Goal: Task Accomplishment & Management: Complete application form

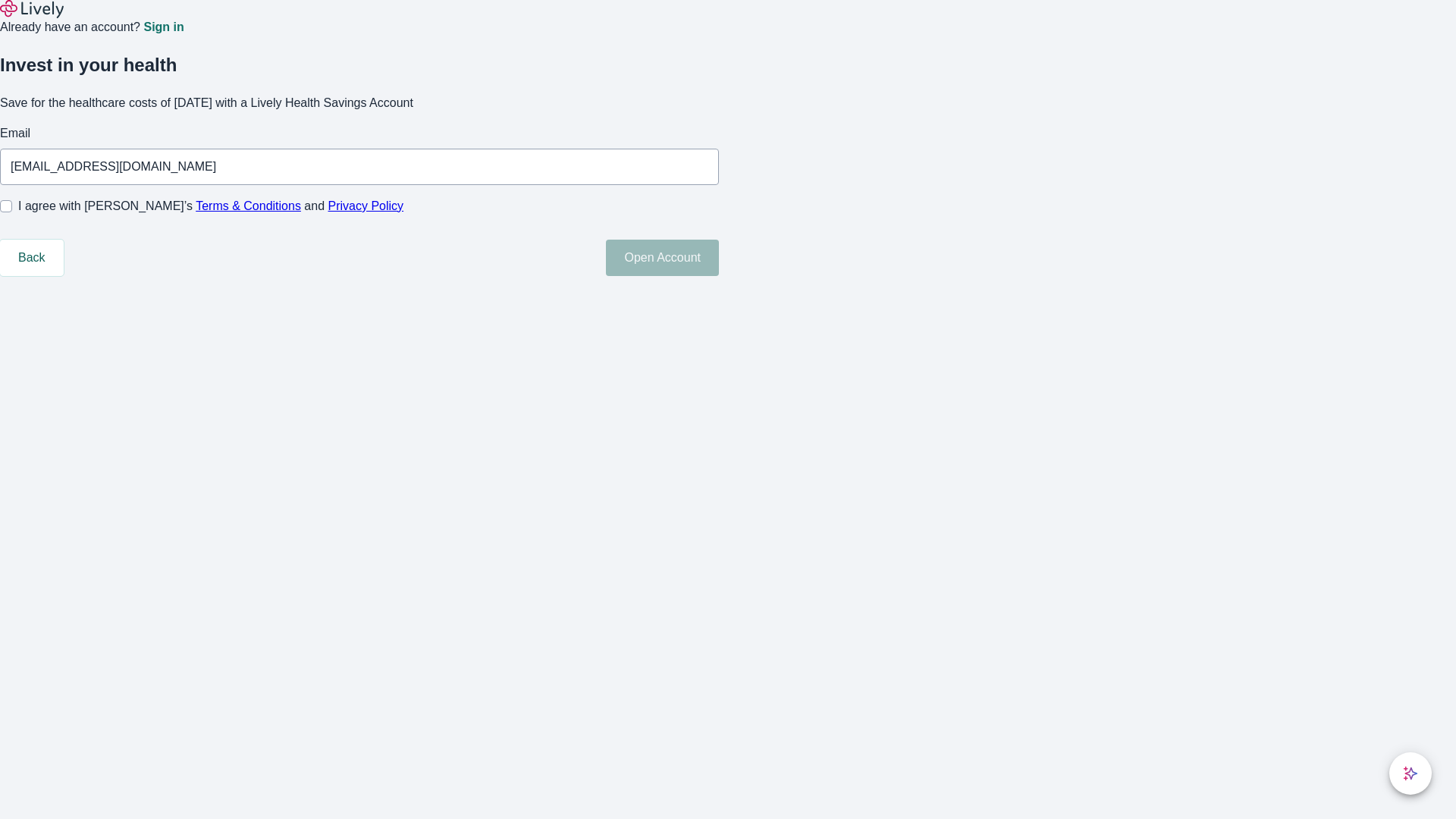
click at [13, 213] on input "I agree with Lively’s Terms & Conditions and Privacy Policy" at bounding box center [6, 207] width 13 height 13
checkbox input "true"
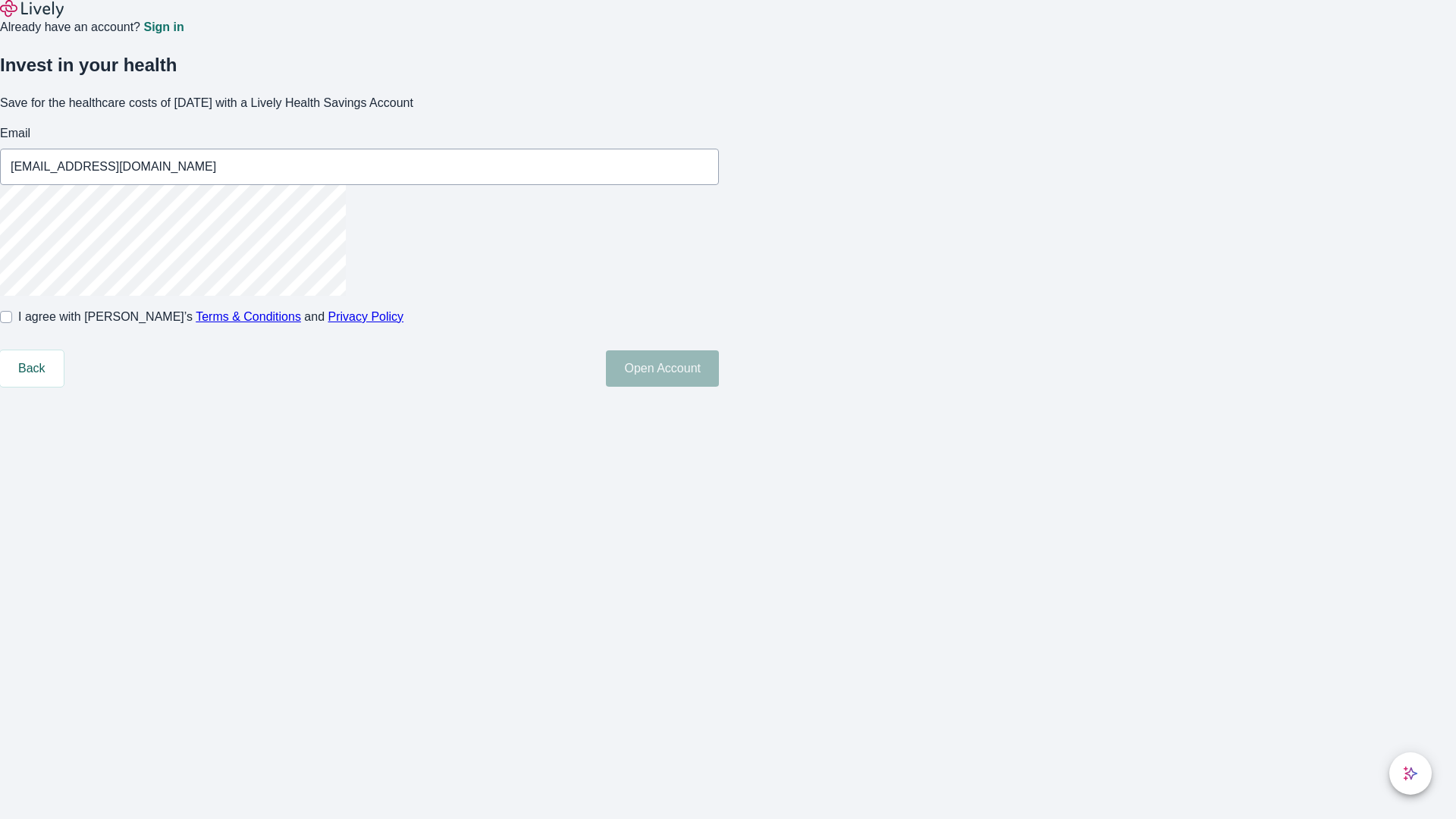
click at [719, 387] on button "Open Account" at bounding box center [662, 368] width 113 height 37
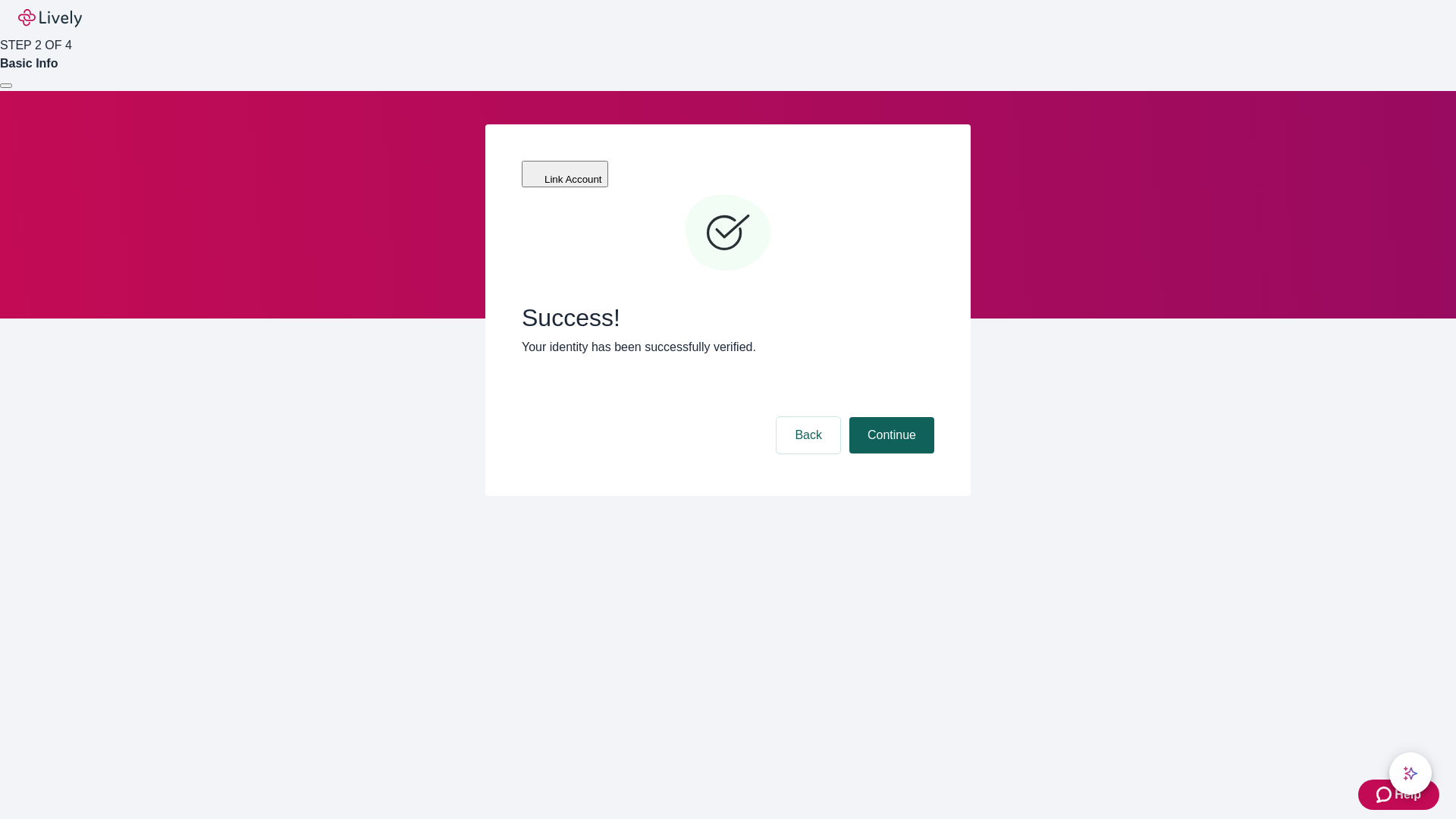
click at [890, 418] on button "Continue" at bounding box center [891, 436] width 85 height 37
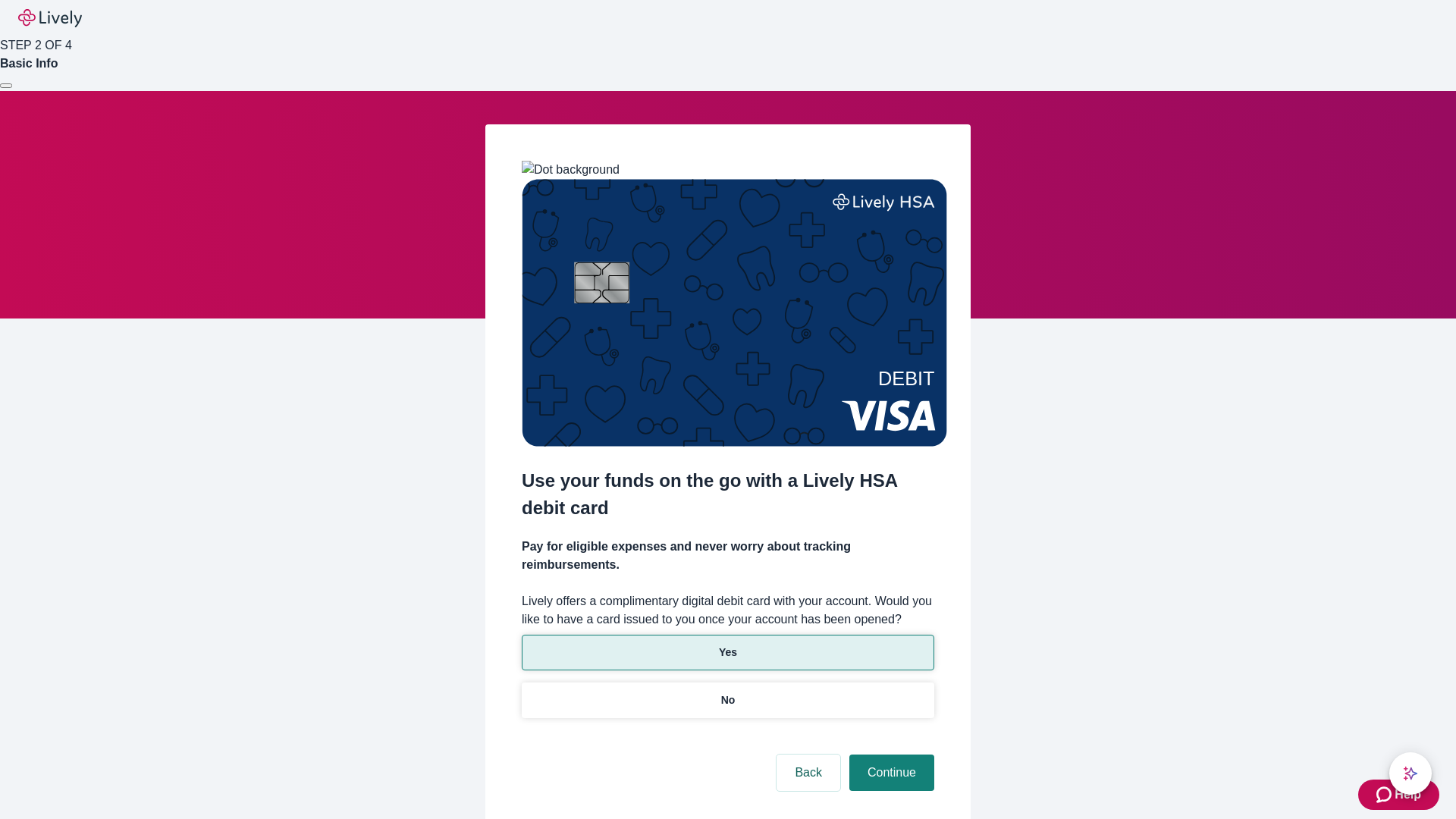
click at [727, 645] on p "Yes" at bounding box center [728, 653] width 18 height 16
click at [890, 755] on button "Continue" at bounding box center [891, 773] width 85 height 37
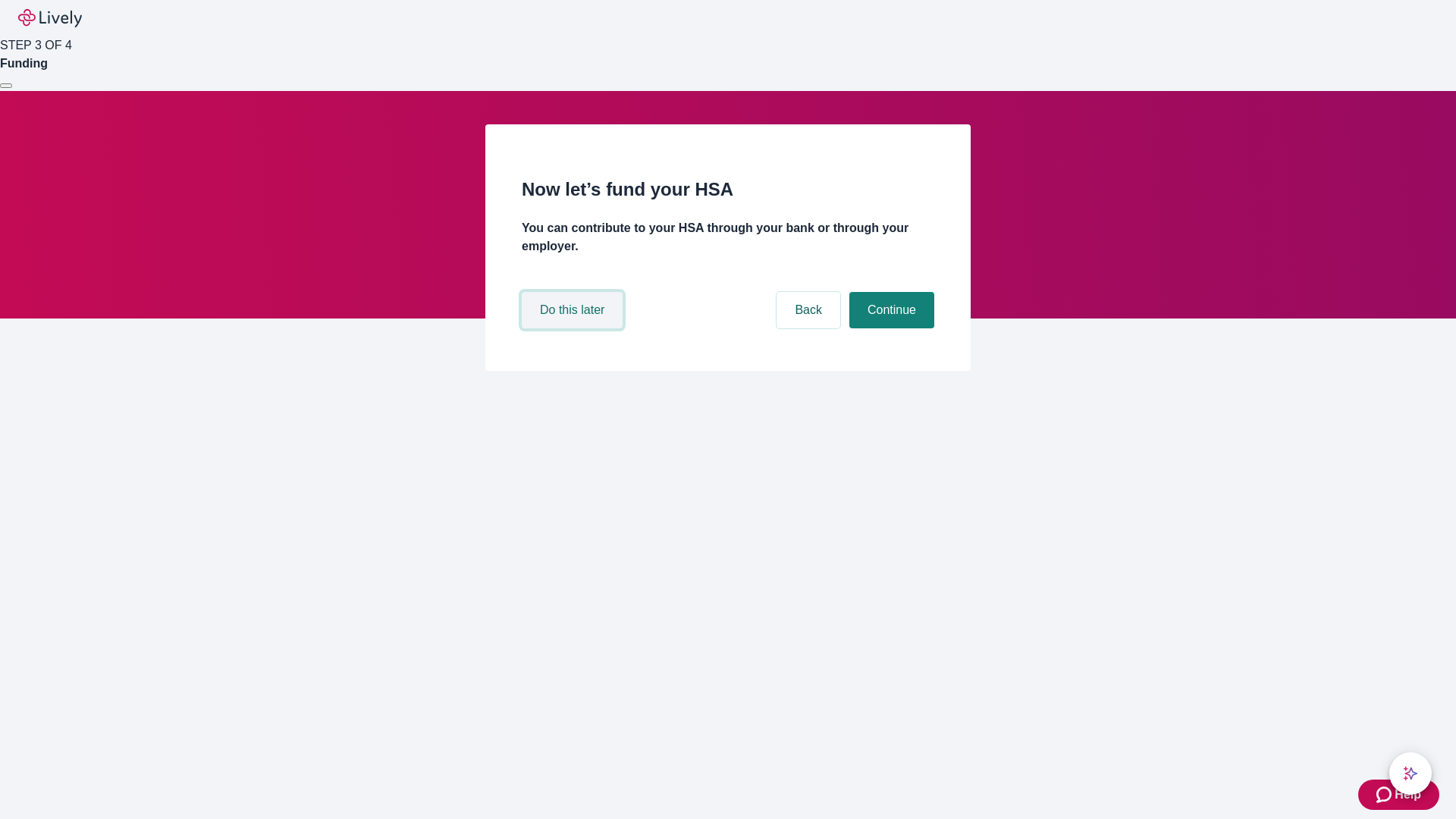
click at [574, 329] on button "Do this later" at bounding box center [572, 310] width 101 height 37
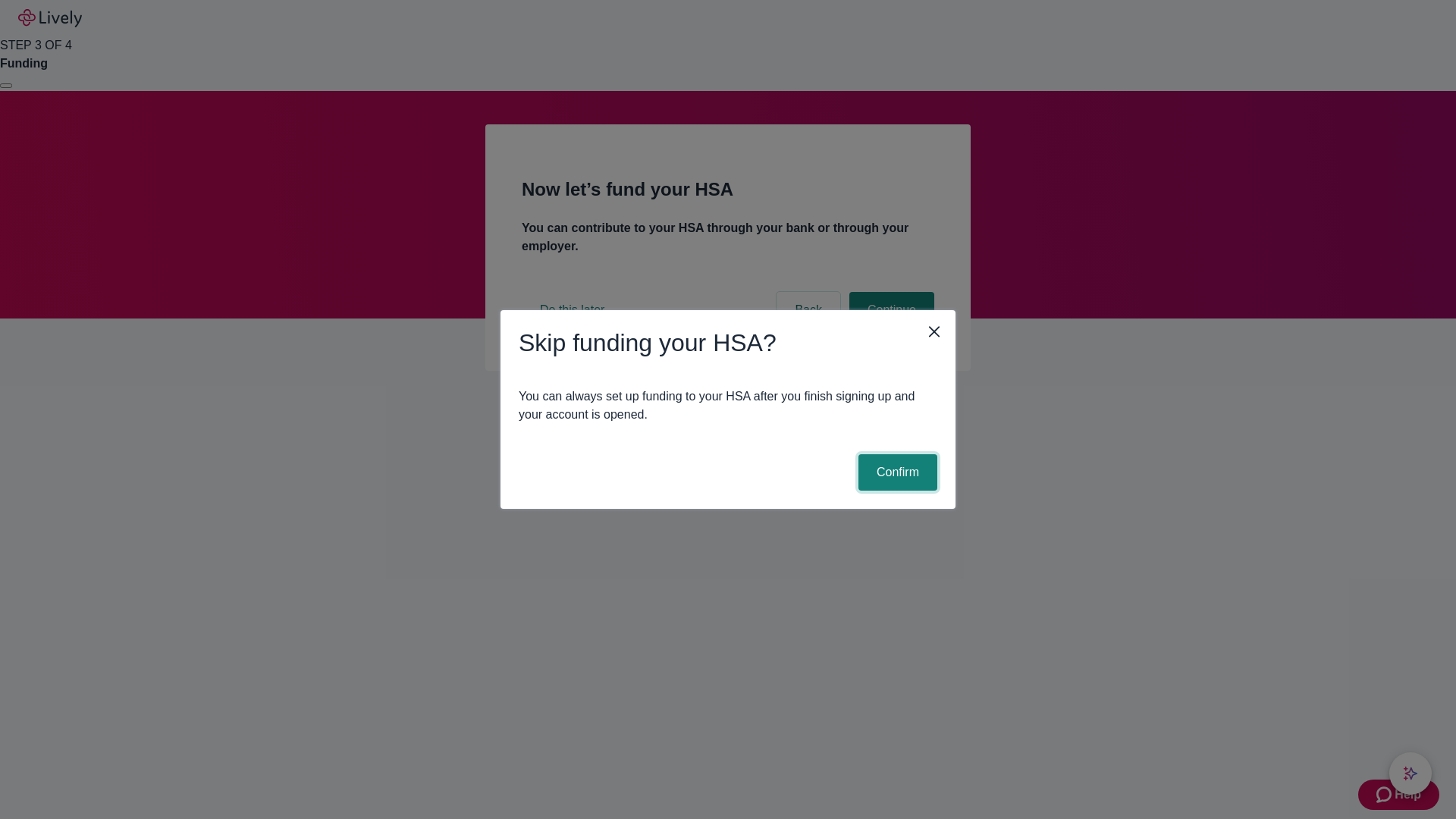
click at [896, 472] on button "Confirm" at bounding box center [898, 472] width 79 height 37
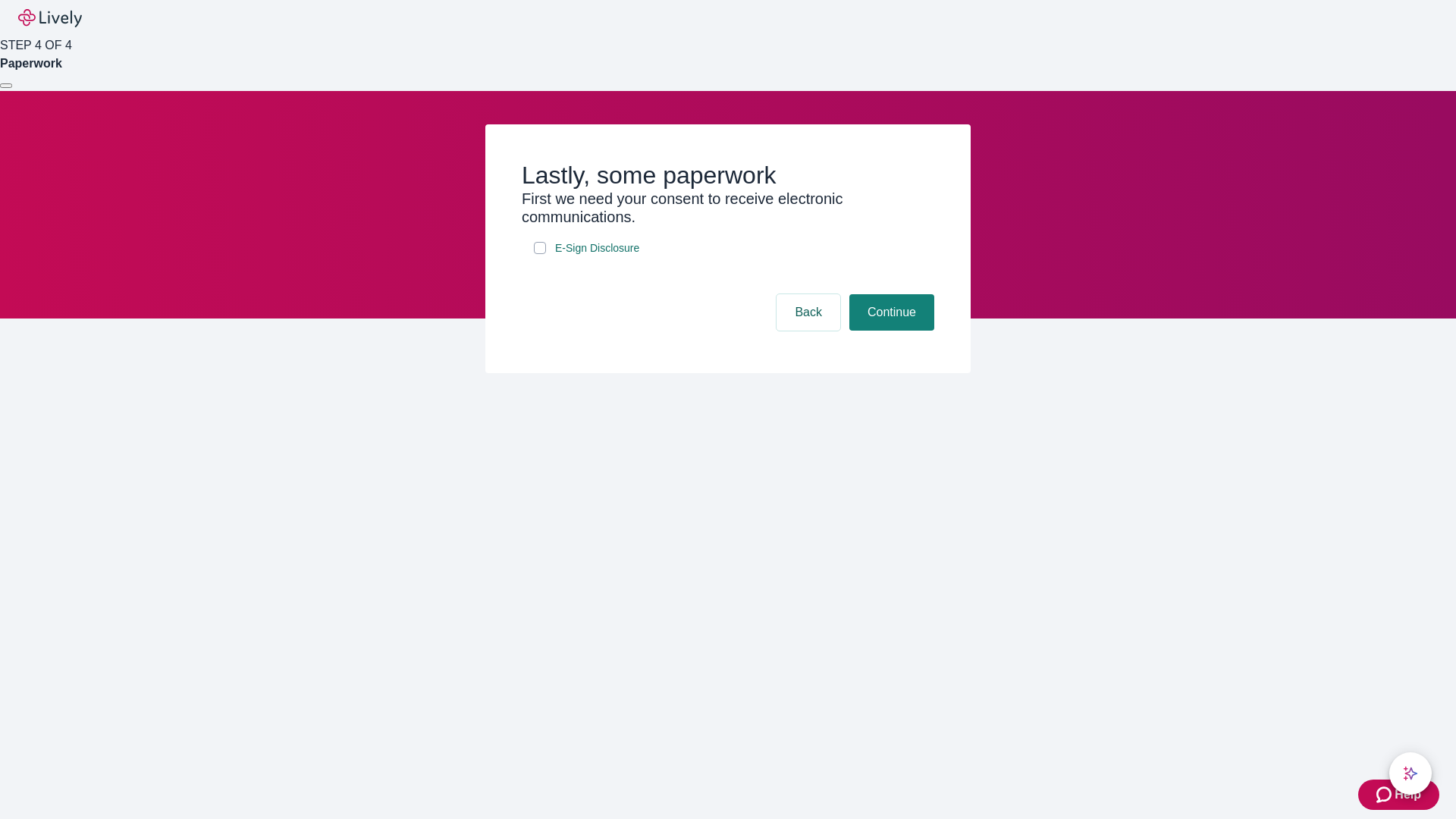
click at [539, 254] on input "E-Sign Disclosure" at bounding box center [540, 248] width 13 height 13
checkbox input "true"
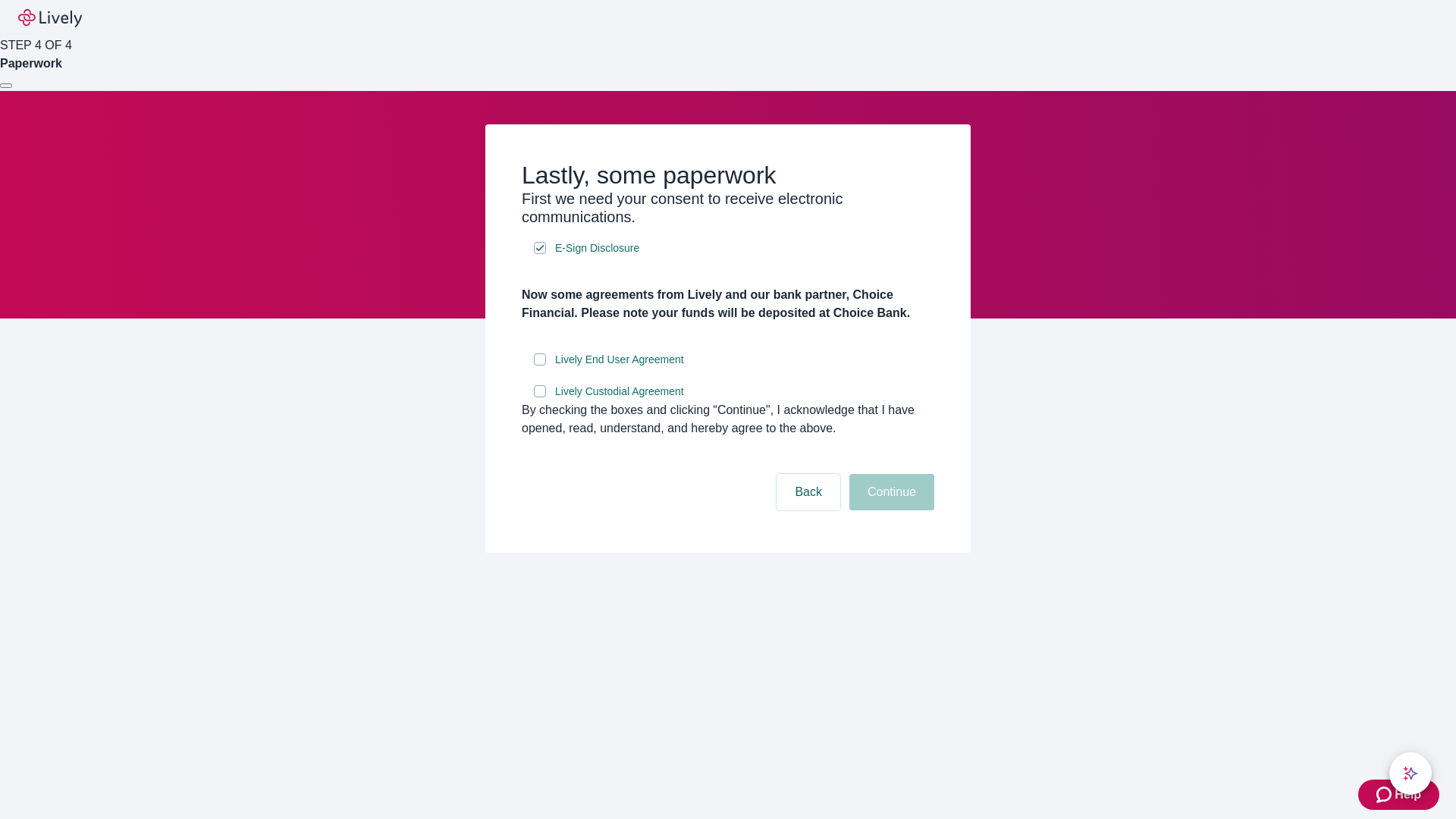
click at [539, 365] on input "Lively End User Agreement" at bounding box center [540, 360] width 13 height 13
checkbox input "true"
click at [539, 398] on input "Lively Custodial Agreement" at bounding box center [540, 392] width 13 height 13
checkbox input "true"
click at [890, 511] on button "Continue" at bounding box center [891, 492] width 85 height 37
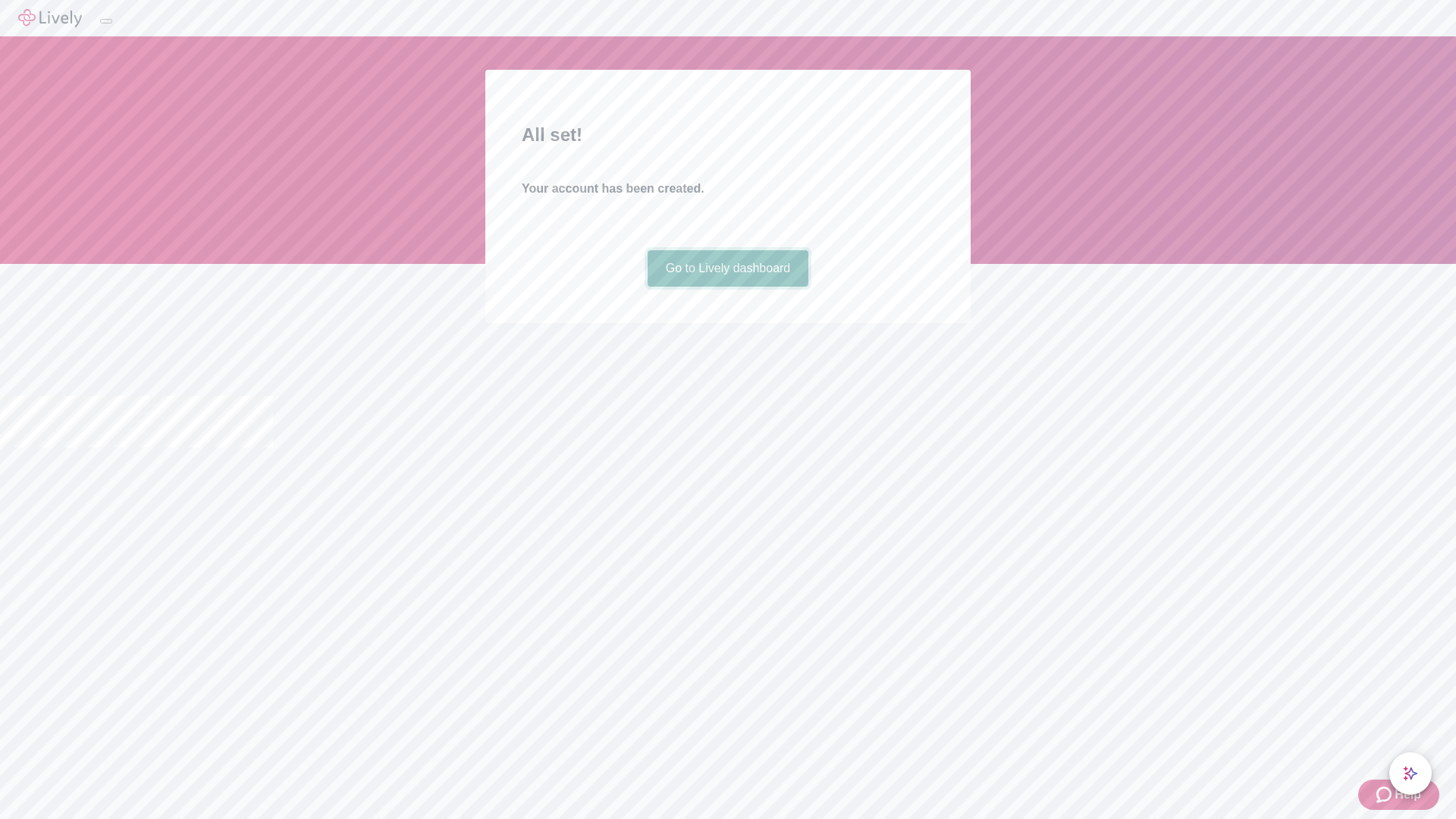
click at [727, 286] on link "Go to Lively dashboard" at bounding box center [728, 269] width 162 height 37
